Goal: Transaction & Acquisition: Purchase product/service

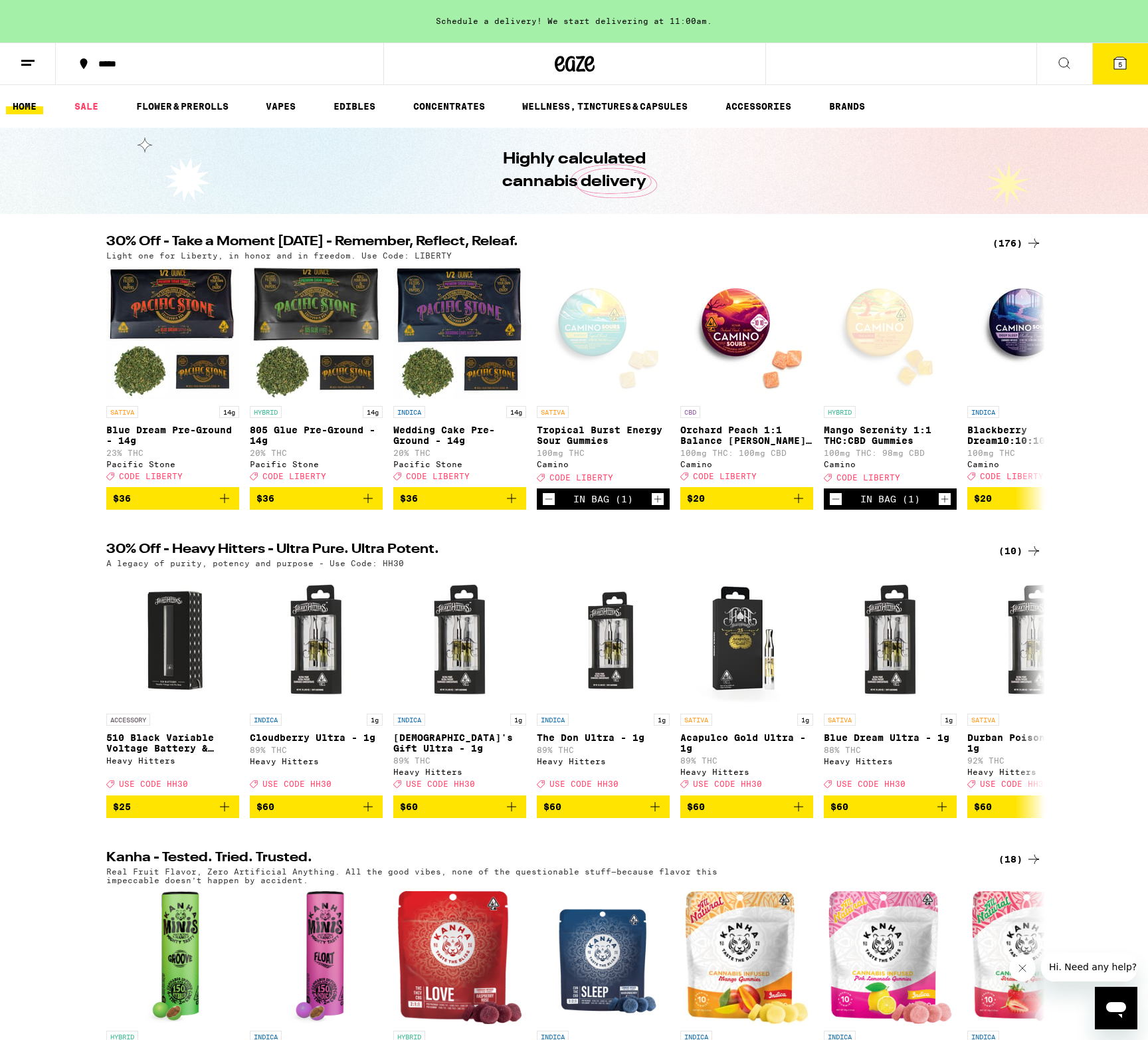
click at [1117, 64] on icon at bounding box center [1120, 62] width 12 height 12
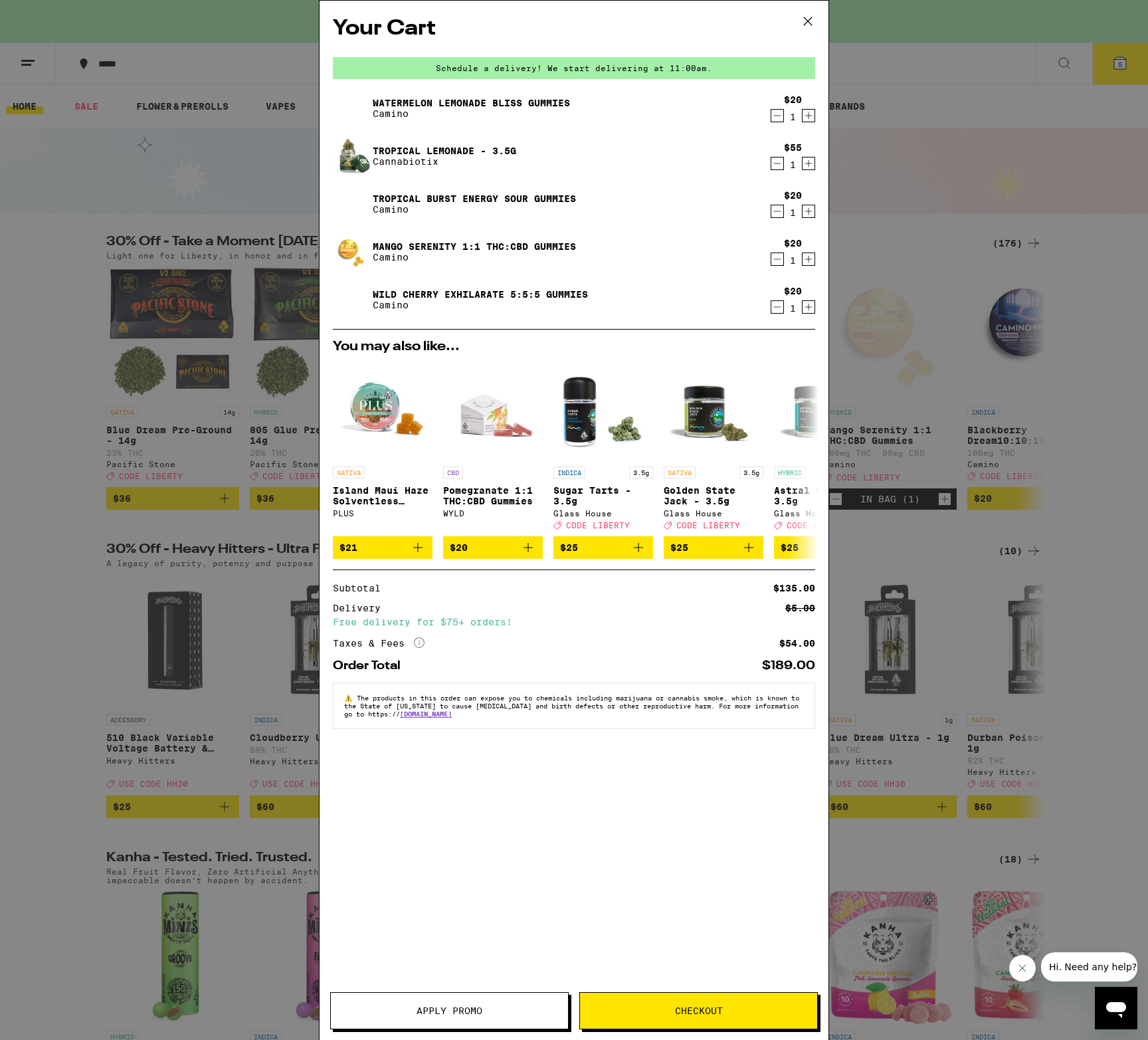
click at [423, 1018] on button "Apply Promo" at bounding box center [449, 1011] width 239 height 37
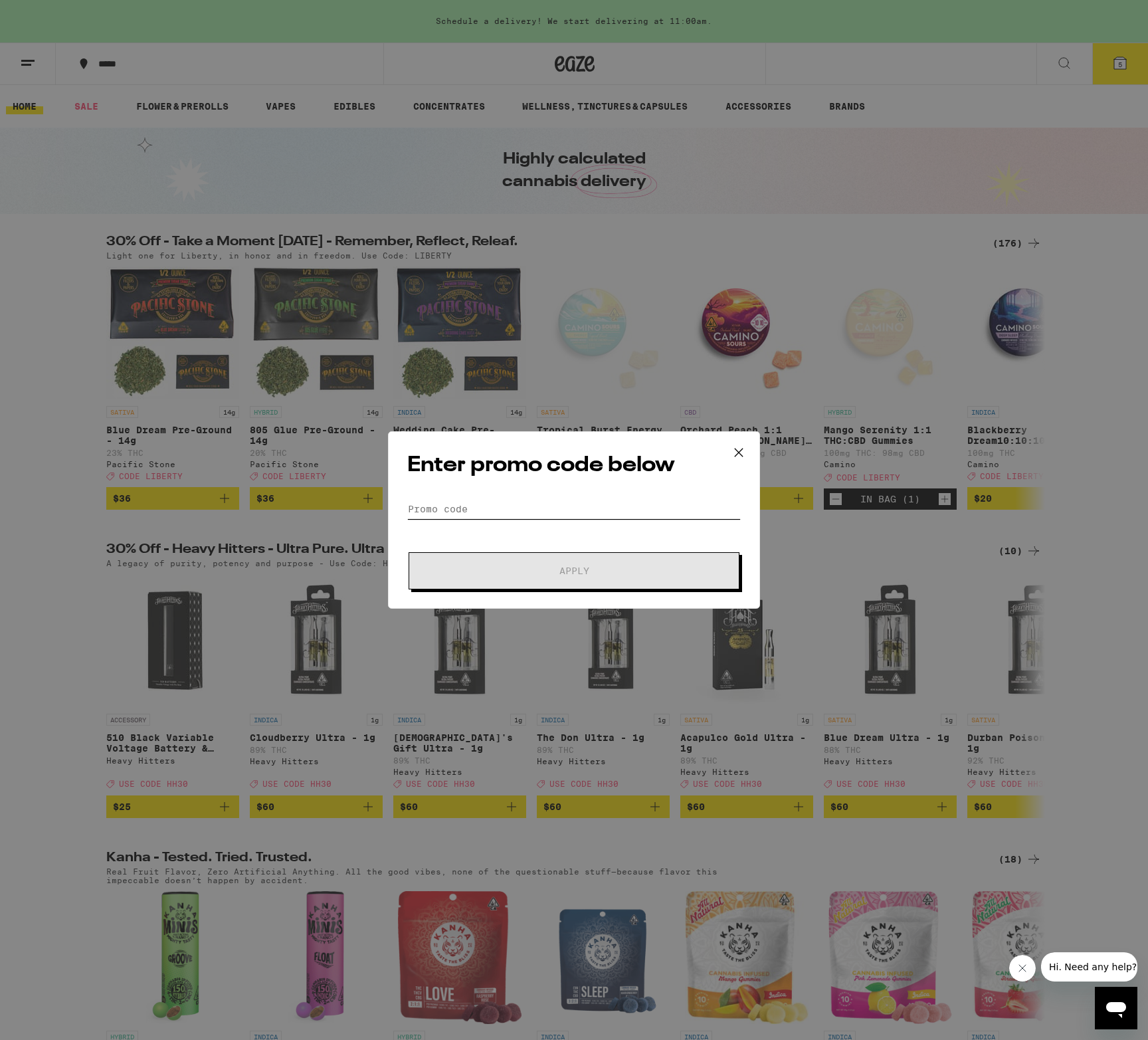
click at [420, 501] on input "Promo Code" at bounding box center [574, 509] width 333 height 20
type input "LIBERTY"
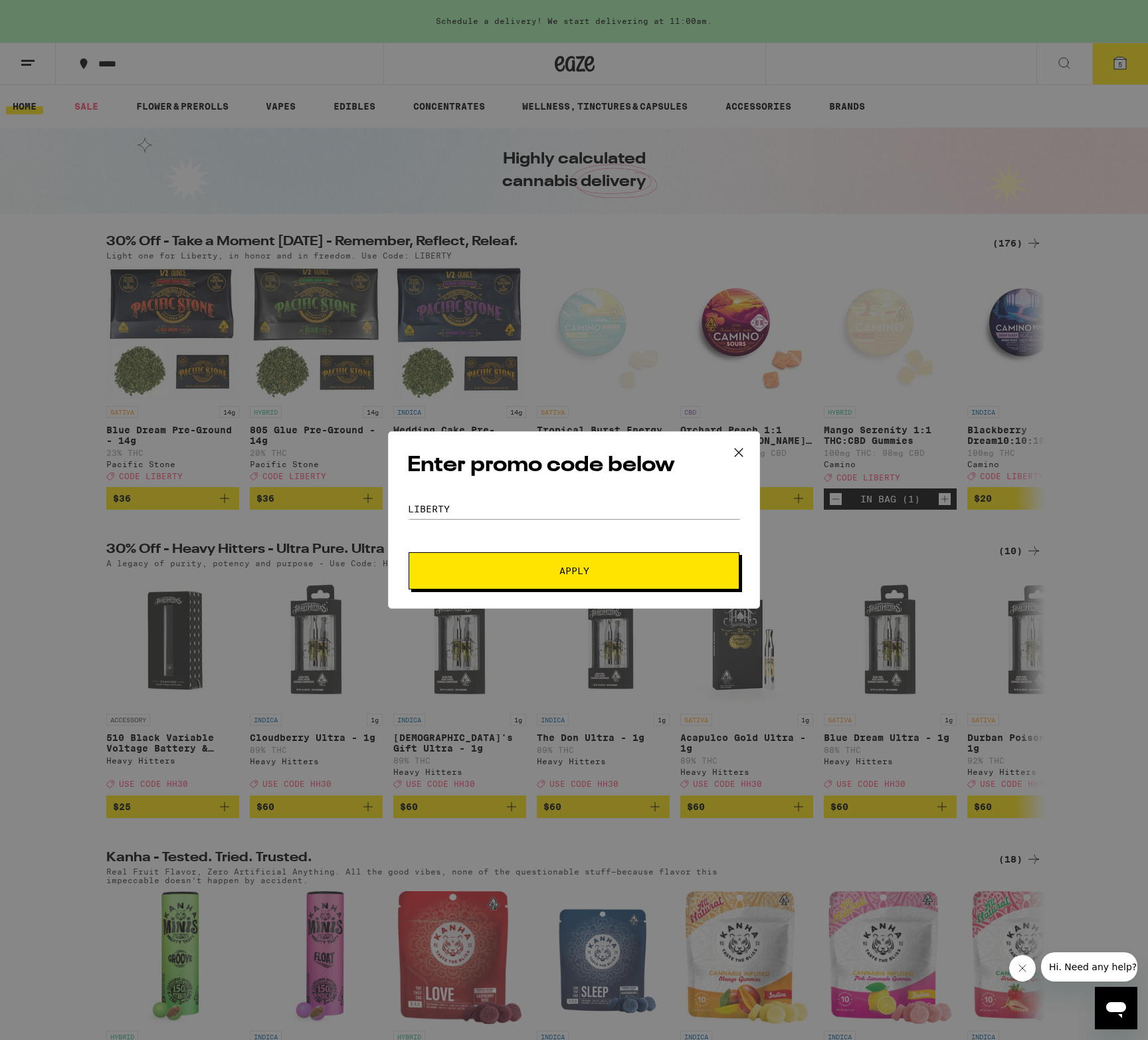
click at [428, 571] on button "Apply" at bounding box center [574, 571] width 331 height 37
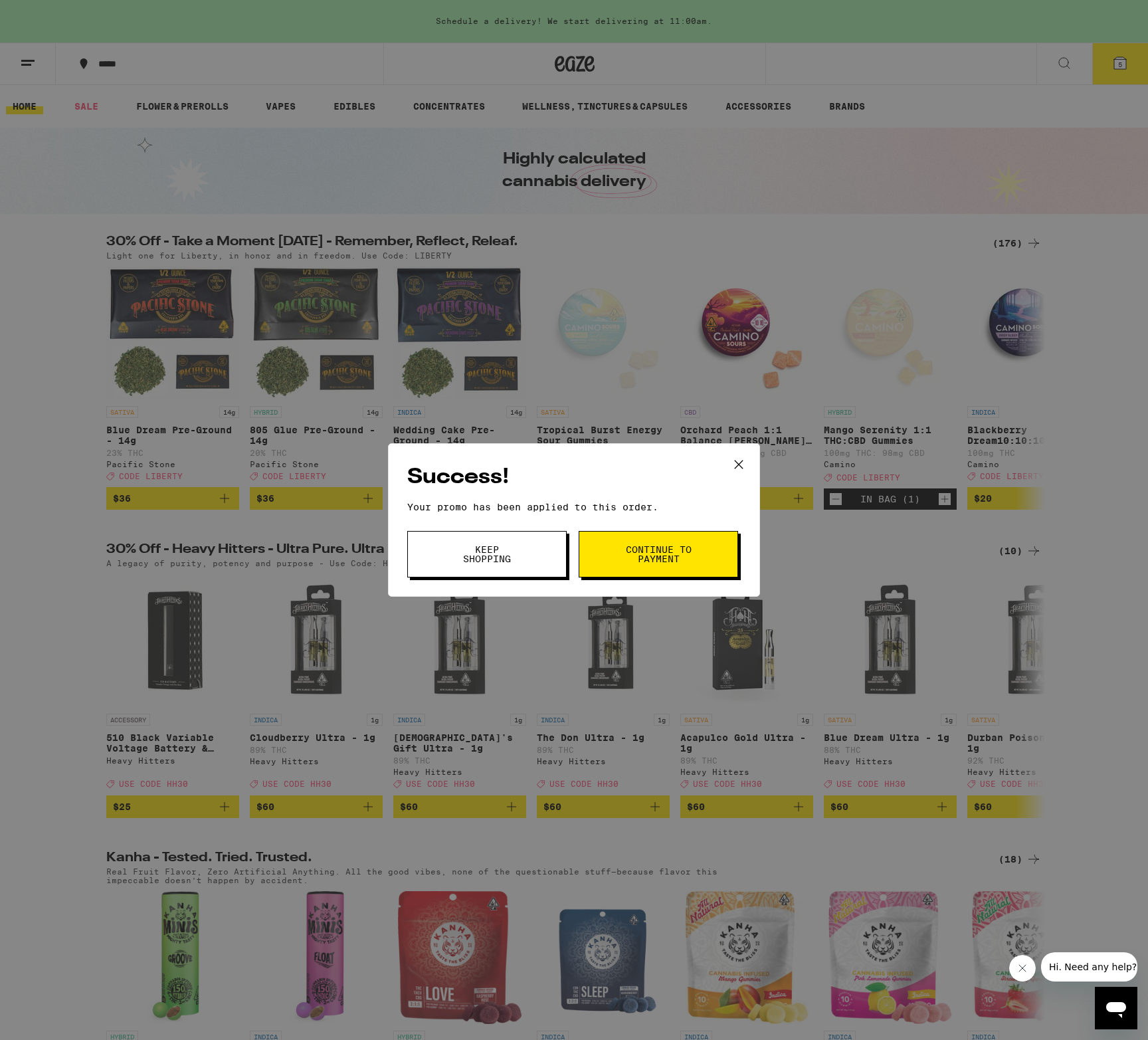
click at [745, 460] on icon at bounding box center [739, 464] width 20 height 20
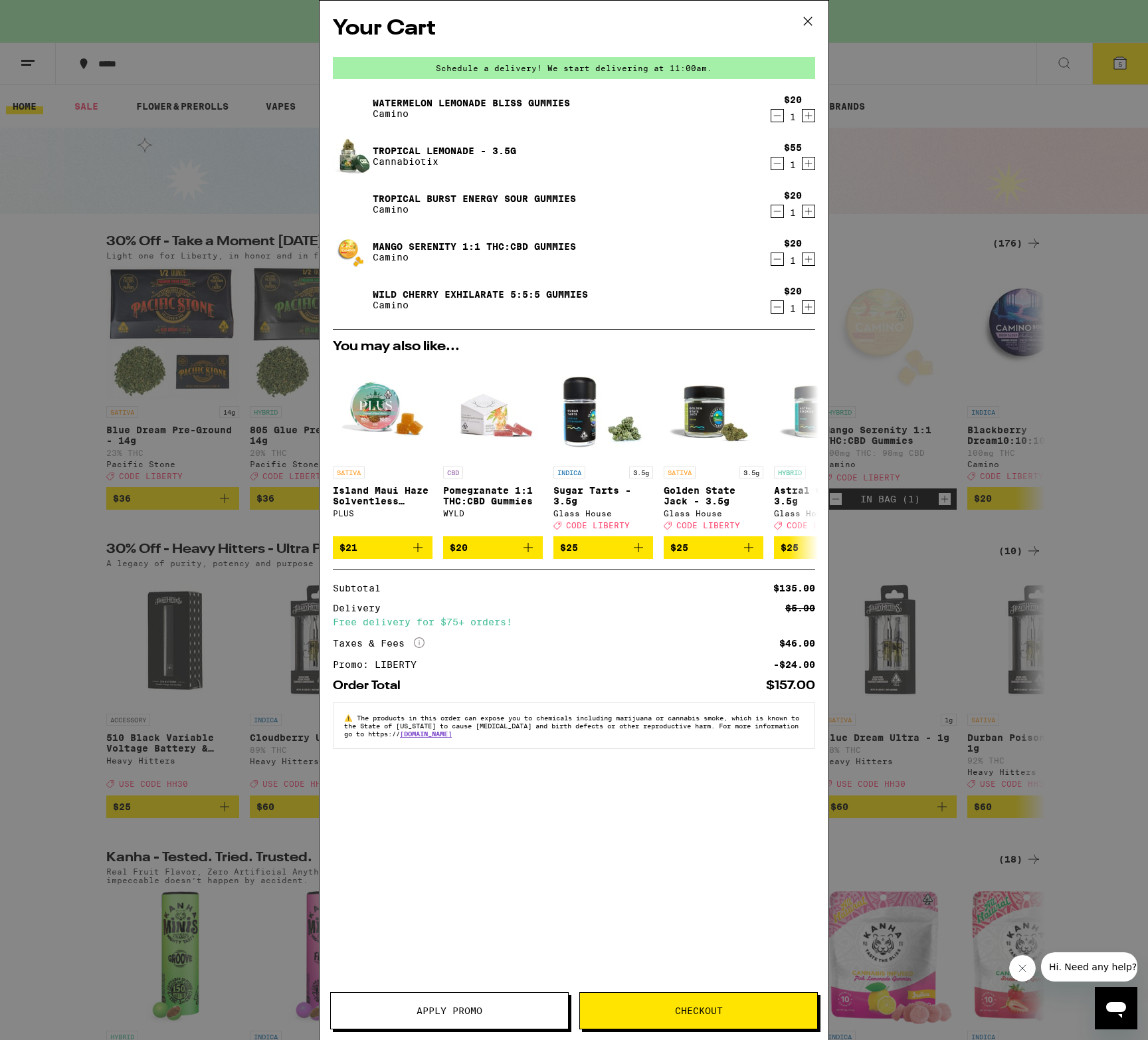
click at [809, 21] on icon at bounding box center [808, 21] width 8 height 8
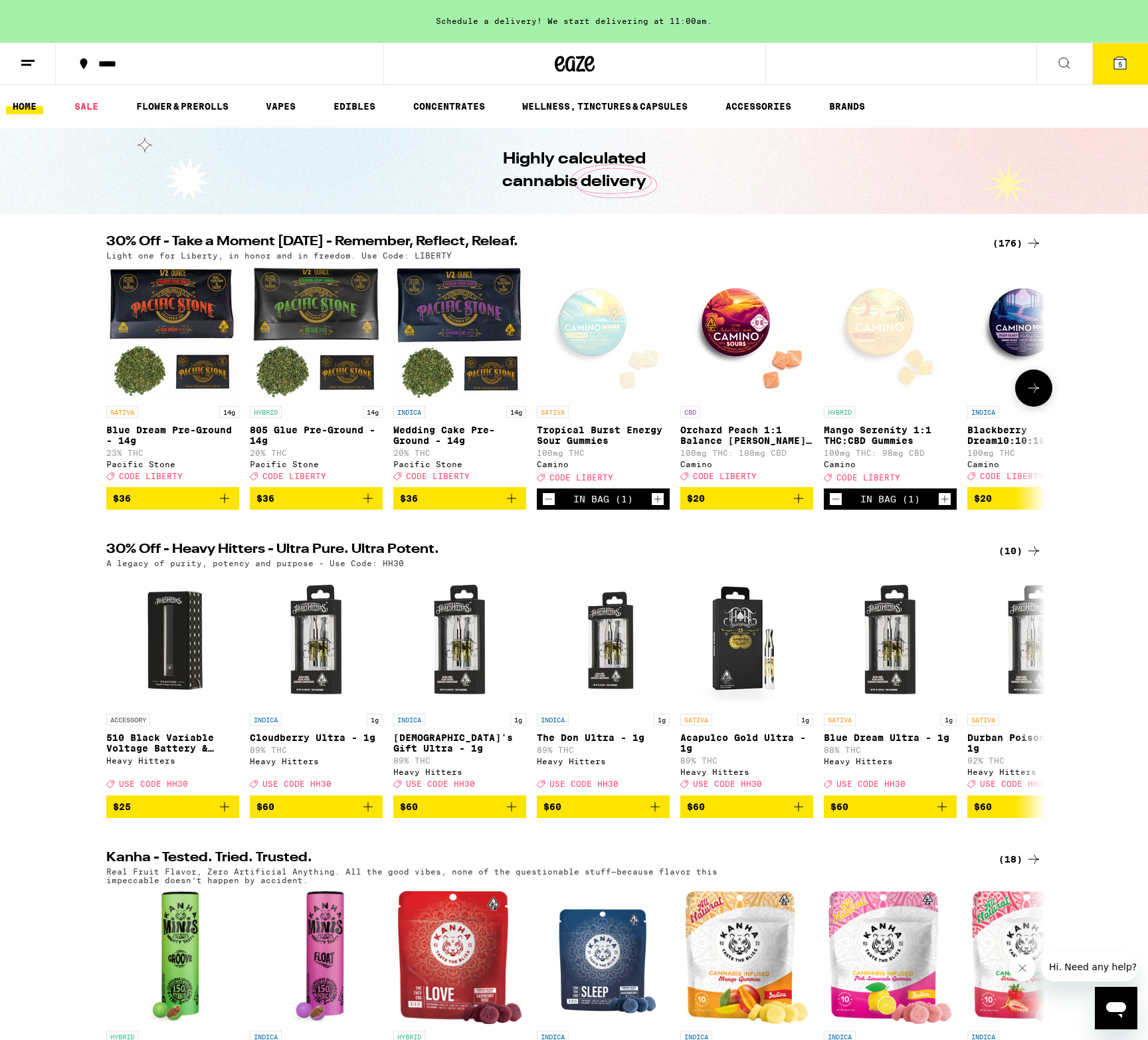
click at [739, 442] on p "Orchard Peach 1:1 Balance [PERSON_NAME] Gummies" at bounding box center [747, 435] width 133 height 21
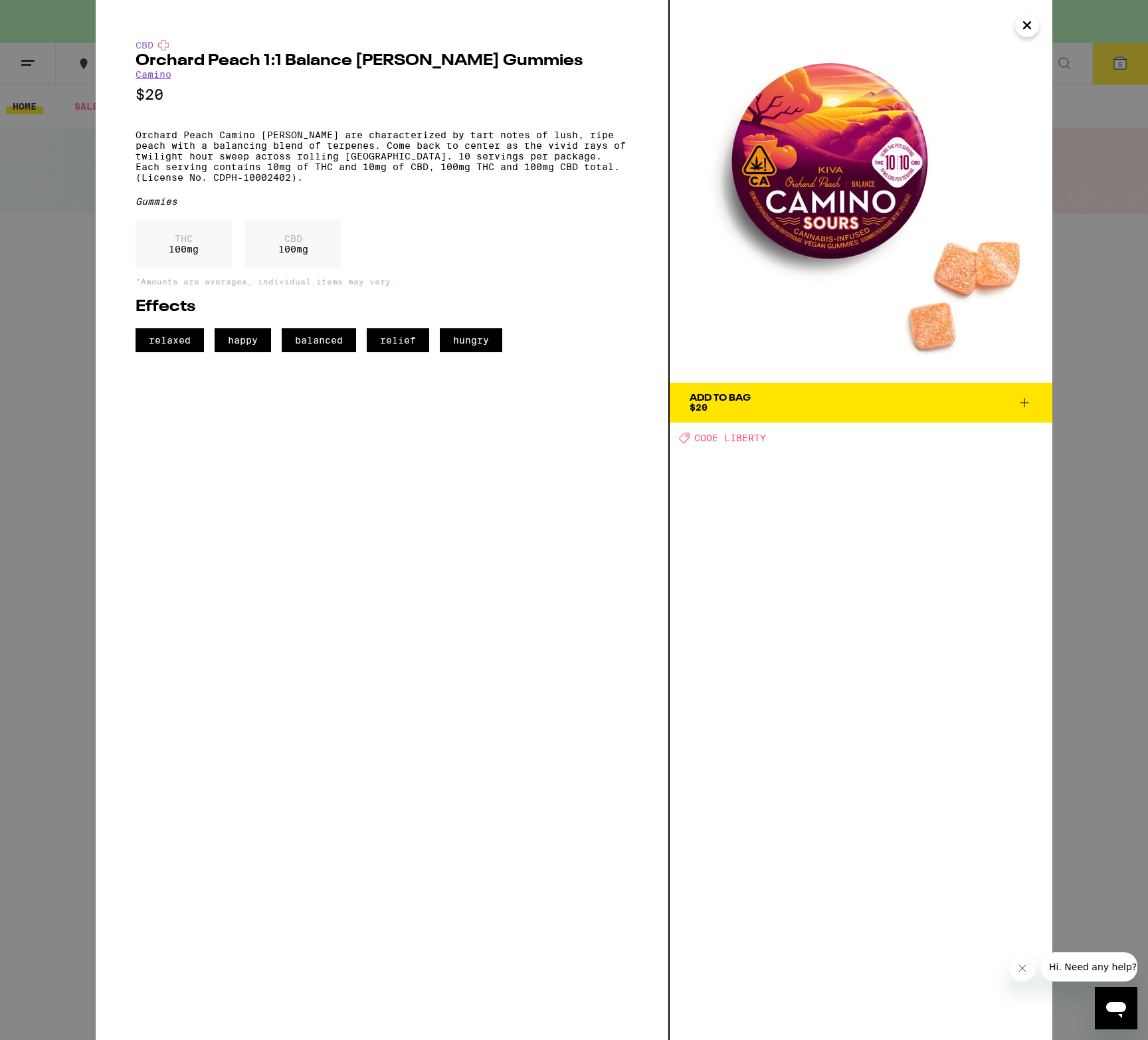
click at [167, 80] on link "Camino" at bounding box center [153, 74] width 36 height 11
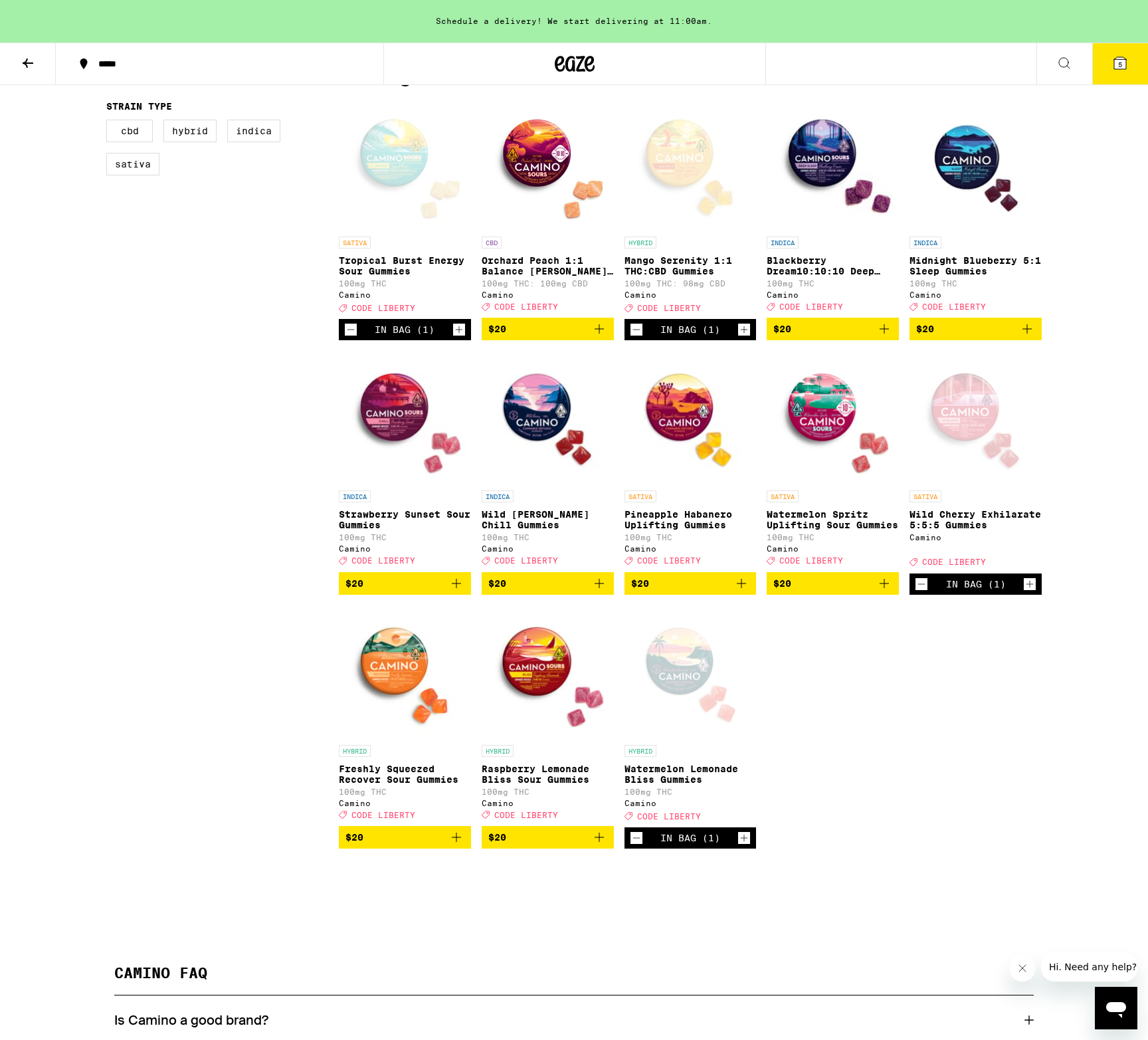
scroll to position [384, 0]
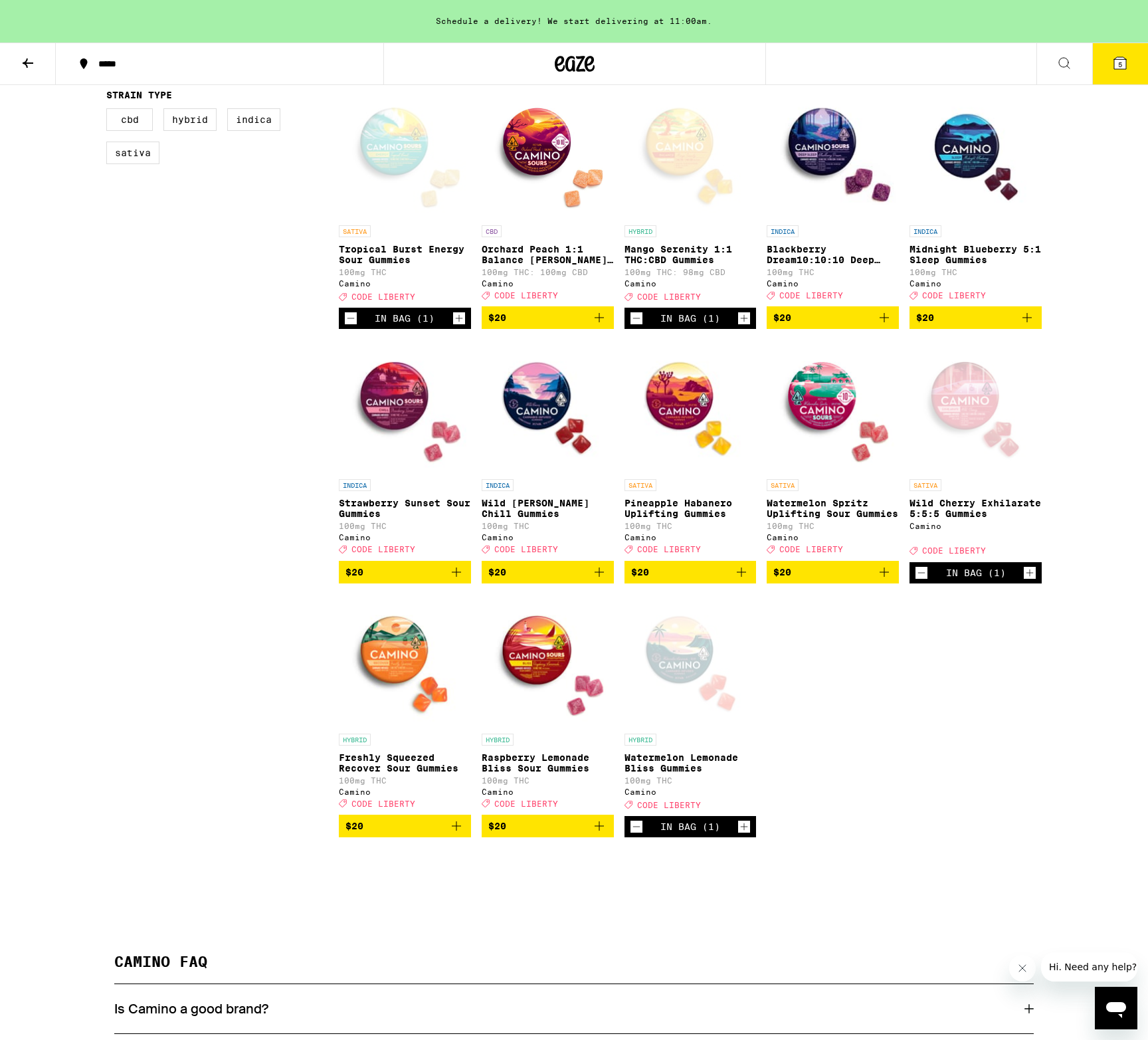
click at [561, 773] on p "Raspberry Lemonade Bliss Sour Gummies" at bounding box center [548, 763] width 132 height 21
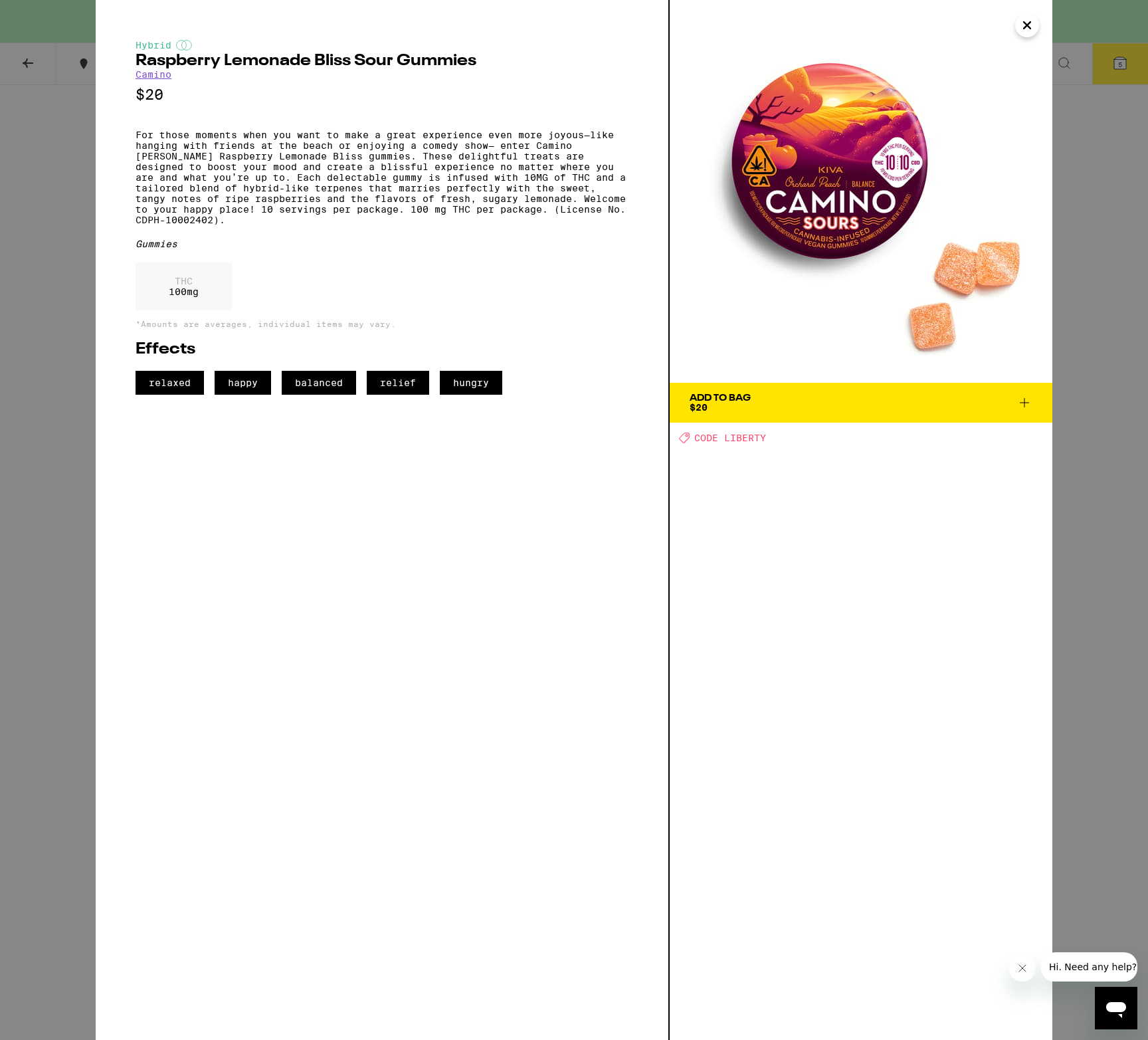
click at [1024, 20] on icon "Close" at bounding box center [1028, 25] width 16 height 20
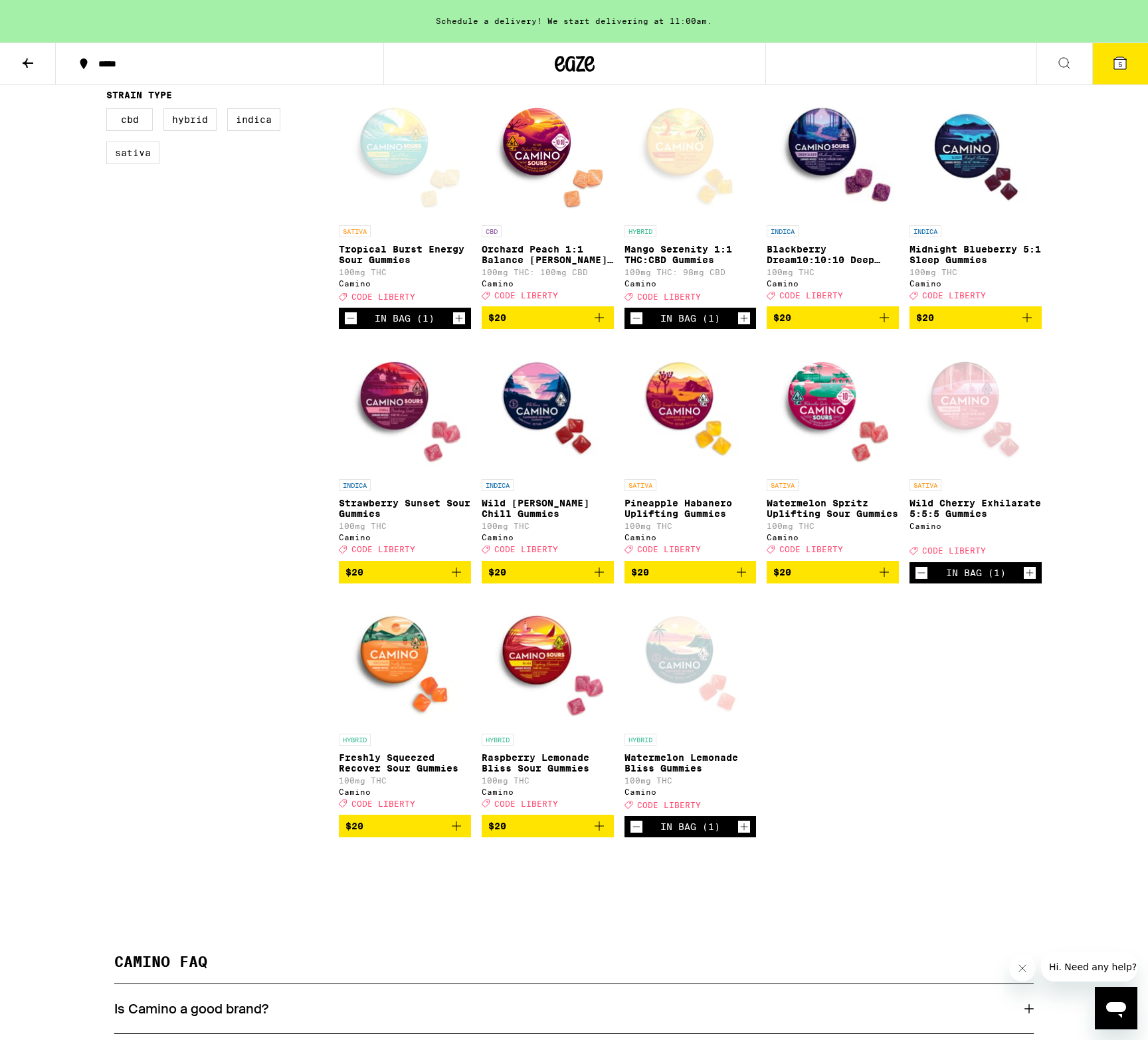
click at [379, 634] on img "Open page for Freshly Squeezed Recover Sour Gummies from Camino" at bounding box center [405, 660] width 132 height 133
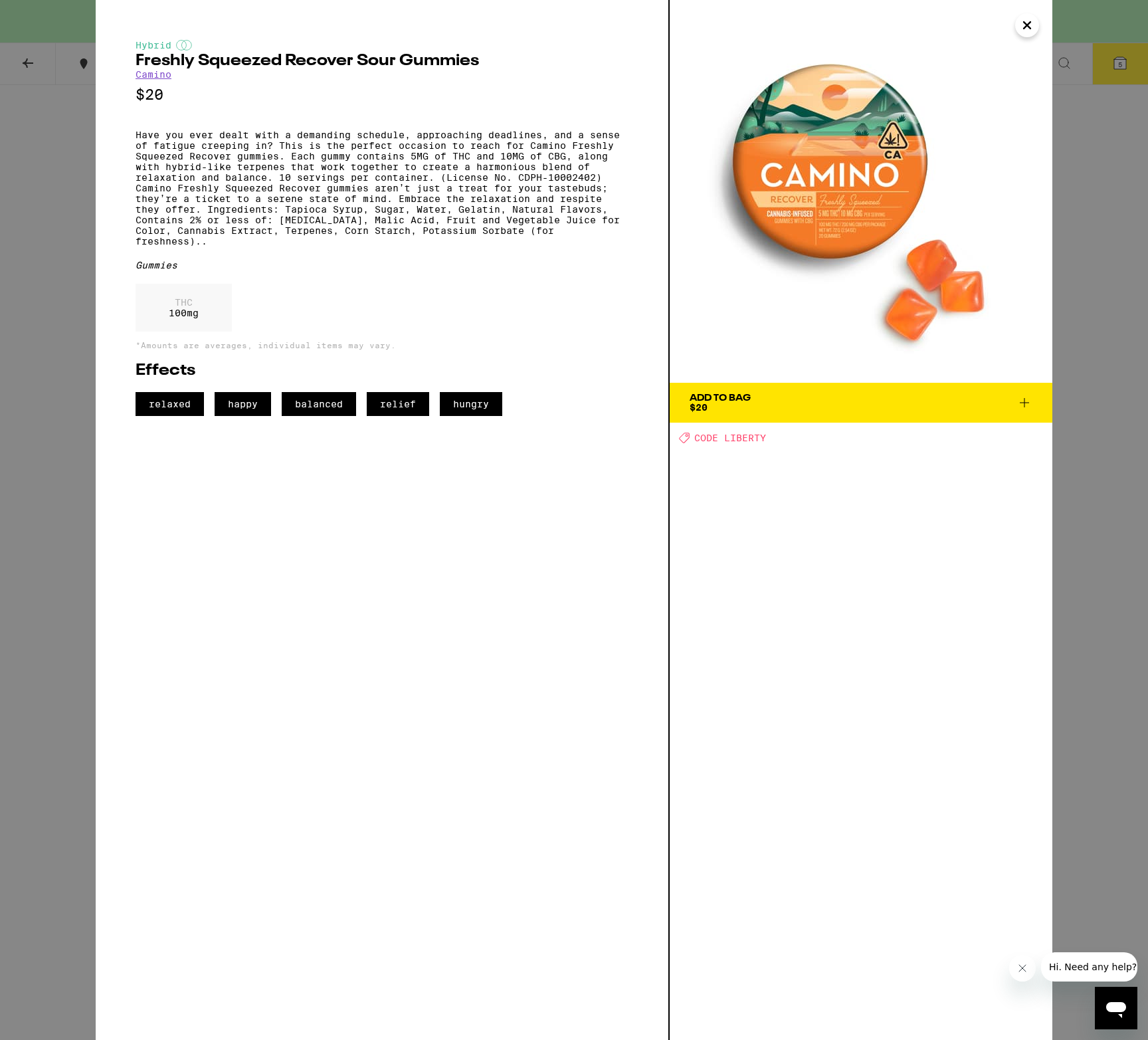
click at [1035, 28] on icon "Close" at bounding box center [1028, 25] width 16 height 20
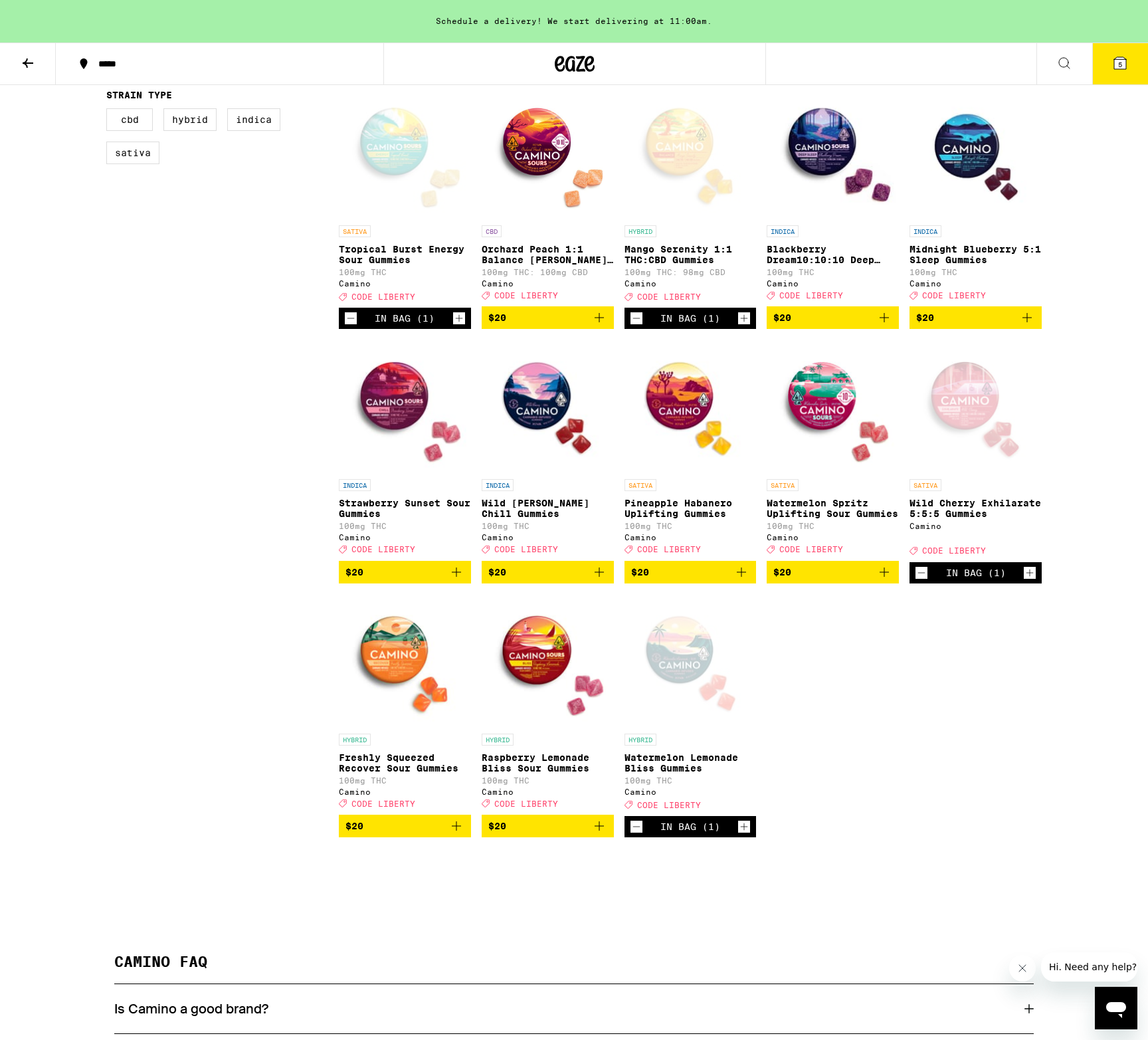
click at [18, 68] on button at bounding box center [28, 64] width 56 height 42
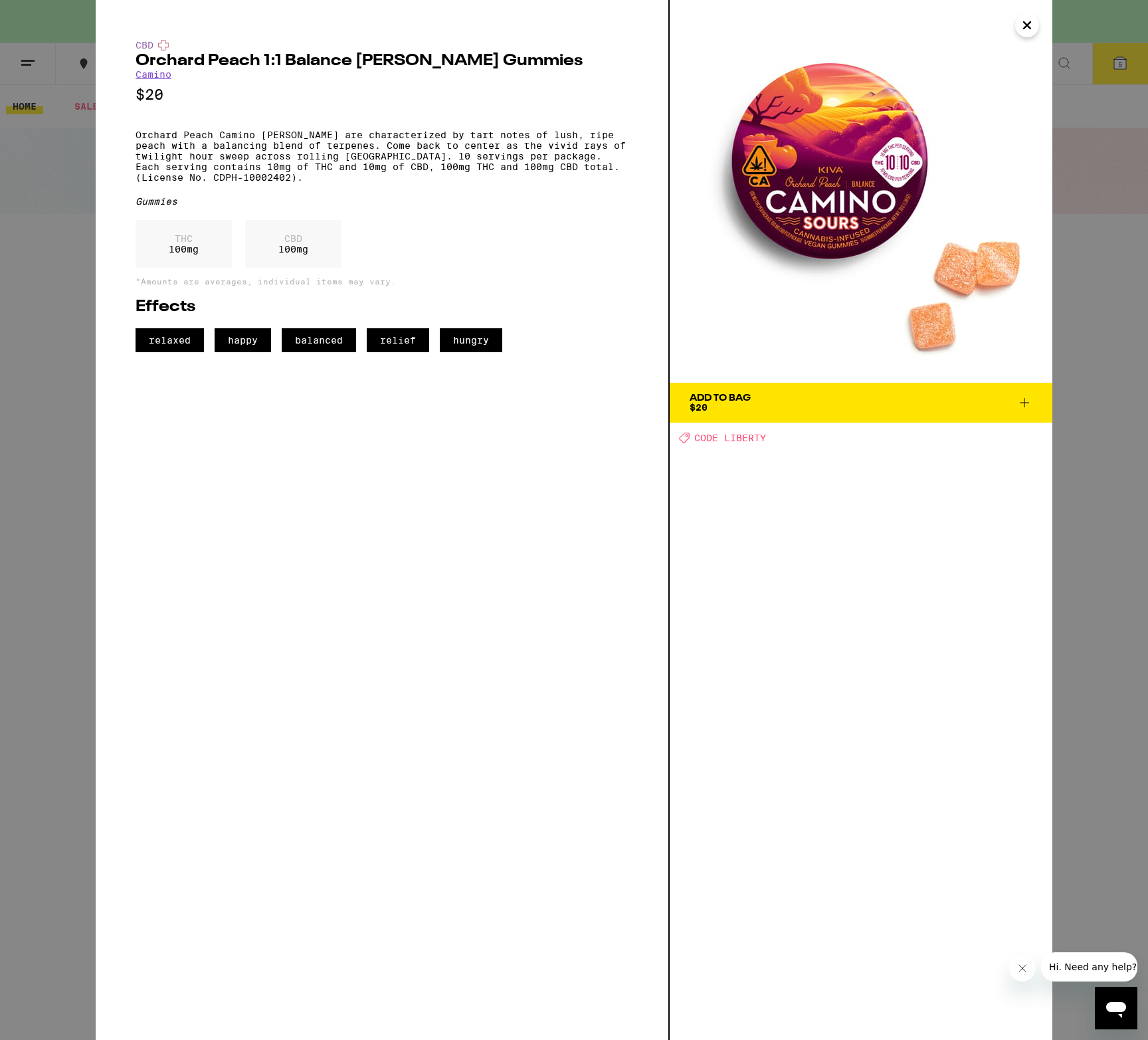
click at [49, 153] on div "CBD Orchard Peach 1:1 Balance [PERSON_NAME] Gummies Camino $20 Orchard Peach Ca…" at bounding box center [574, 520] width 1148 height 1040
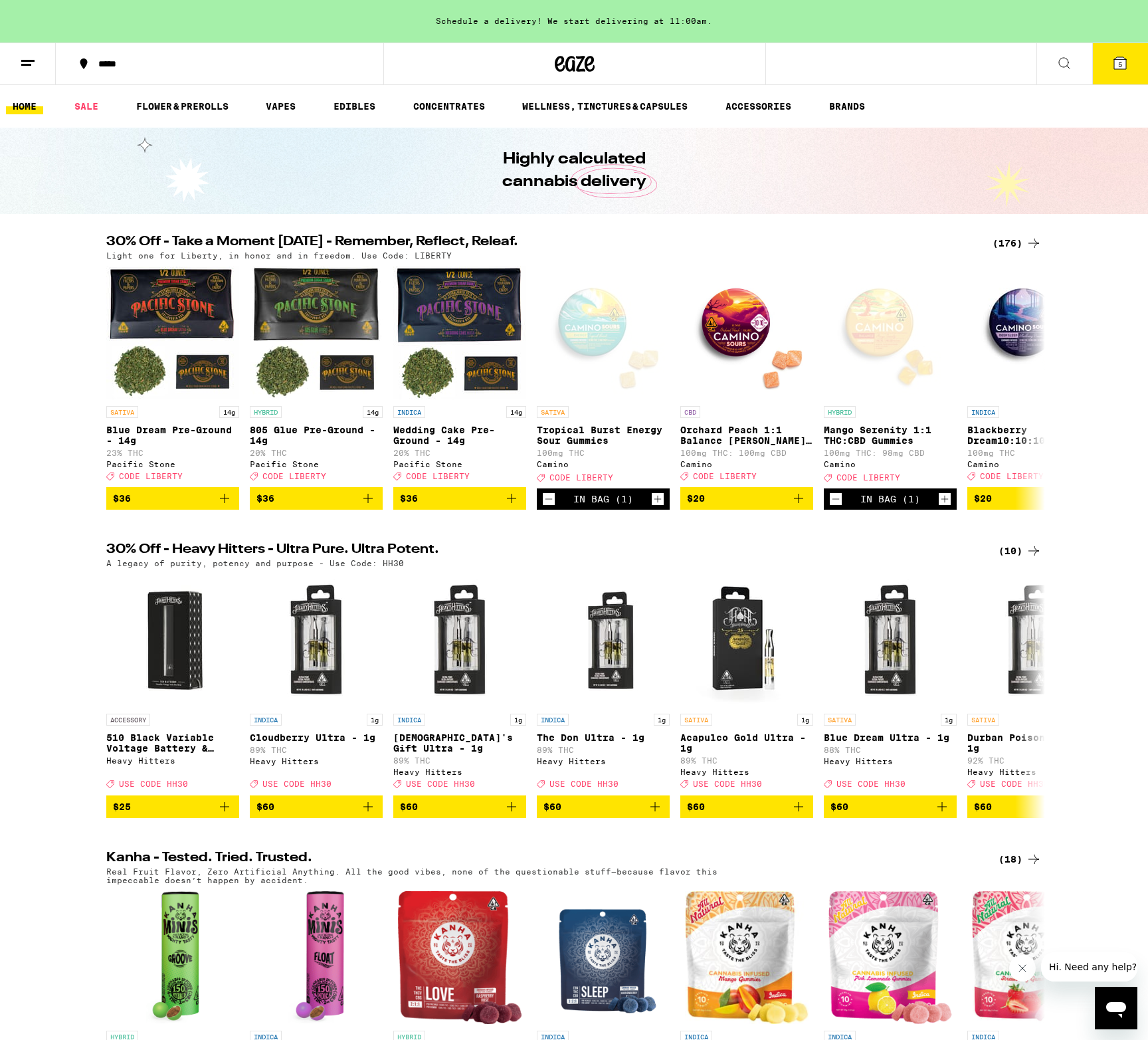
click at [1133, 67] on button "5" at bounding box center [1120, 63] width 56 height 41
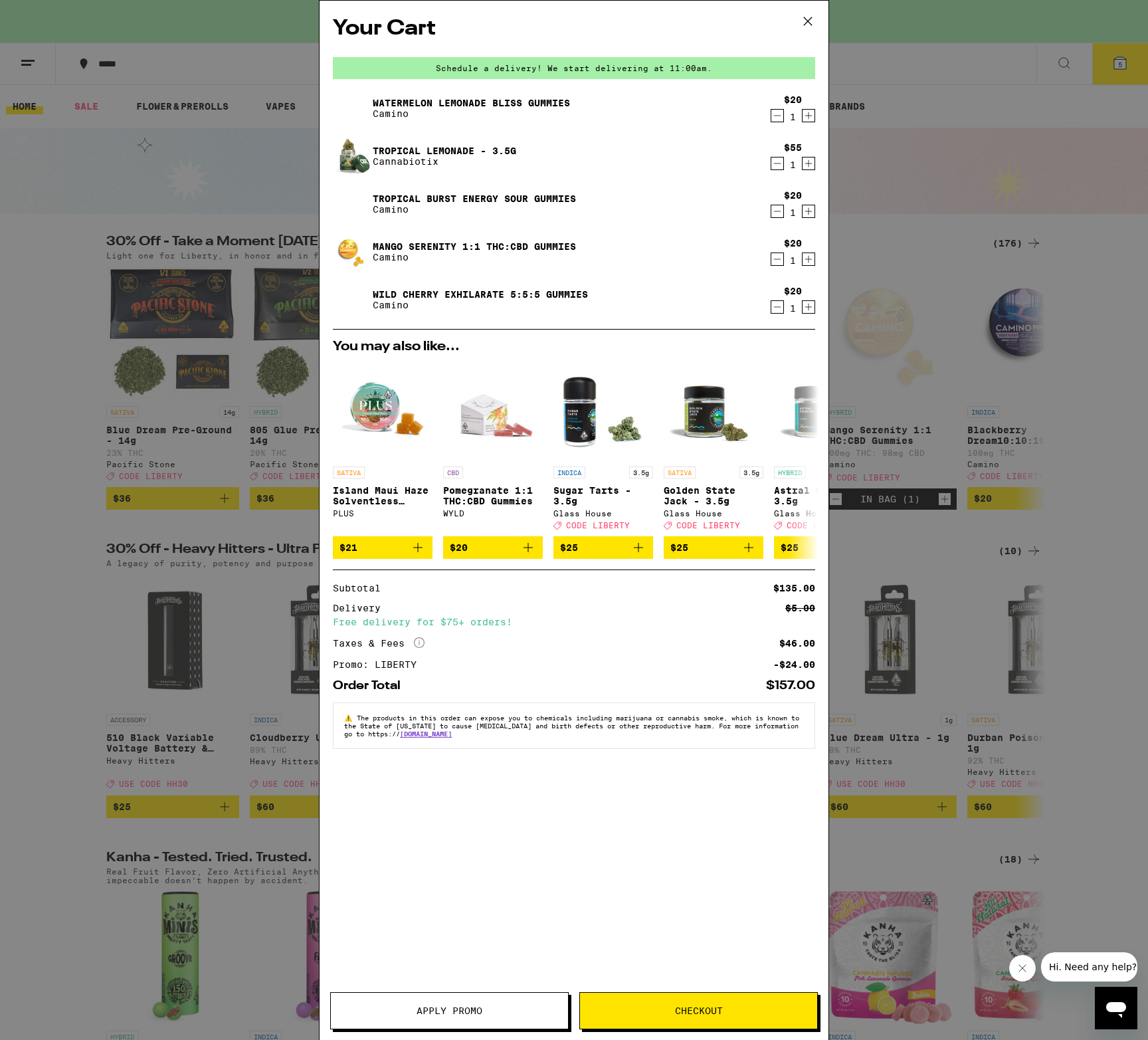
click at [778, 164] on icon "Decrement" at bounding box center [777, 164] width 12 height 16
